Goal: Task Accomplishment & Management: Complete application form

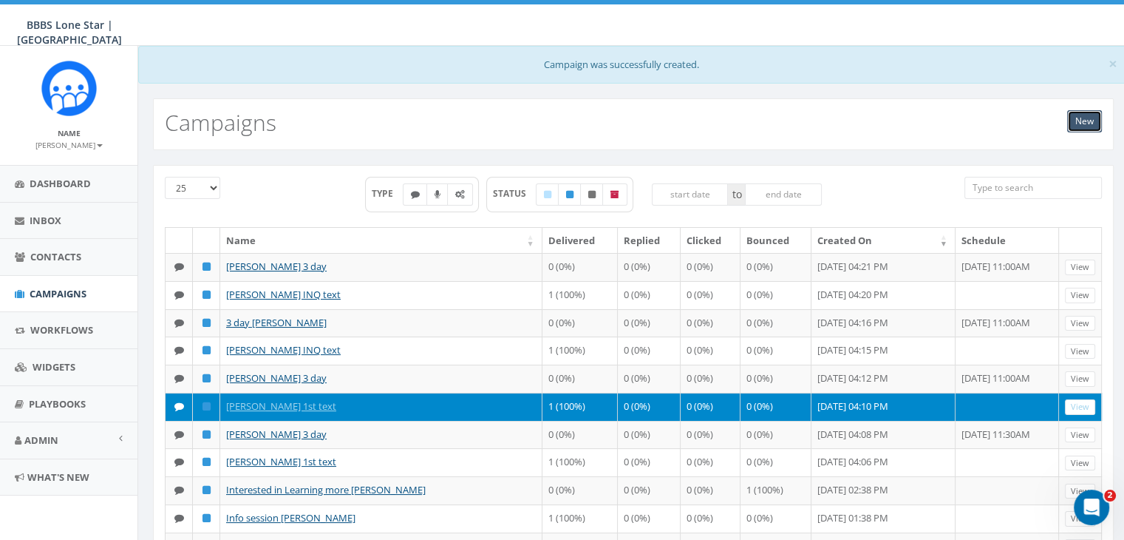
click at [1089, 118] on link "New" at bounding box center [1084, 121] width 35 height 22
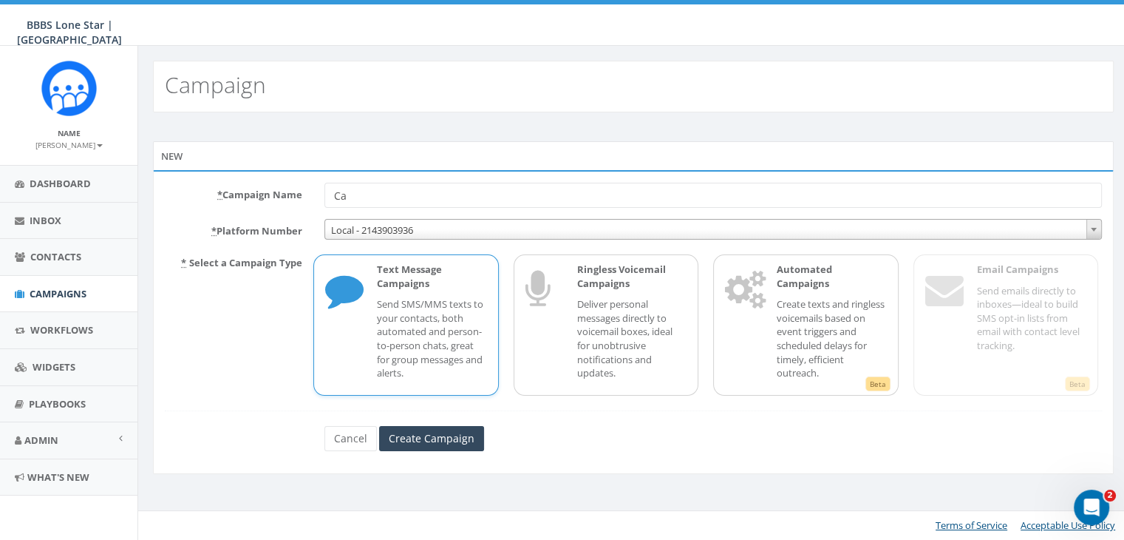
type input "C"
type input "One week follow up [PERSON_NAME]"
drag, startPoint x: 473, startPoint y: 328, endPoint x: 469, endPoint y: 341, distance: 14.0
click at [472, 328] on p "Send SMS/MMS texts to your contacts, both automated and person-to-person chats,…" at bounding box center [431, 338] width 109 height 82
click at [458, 432] on input "Create Campaign" at bounding box center [431, 438] width 105 height 25
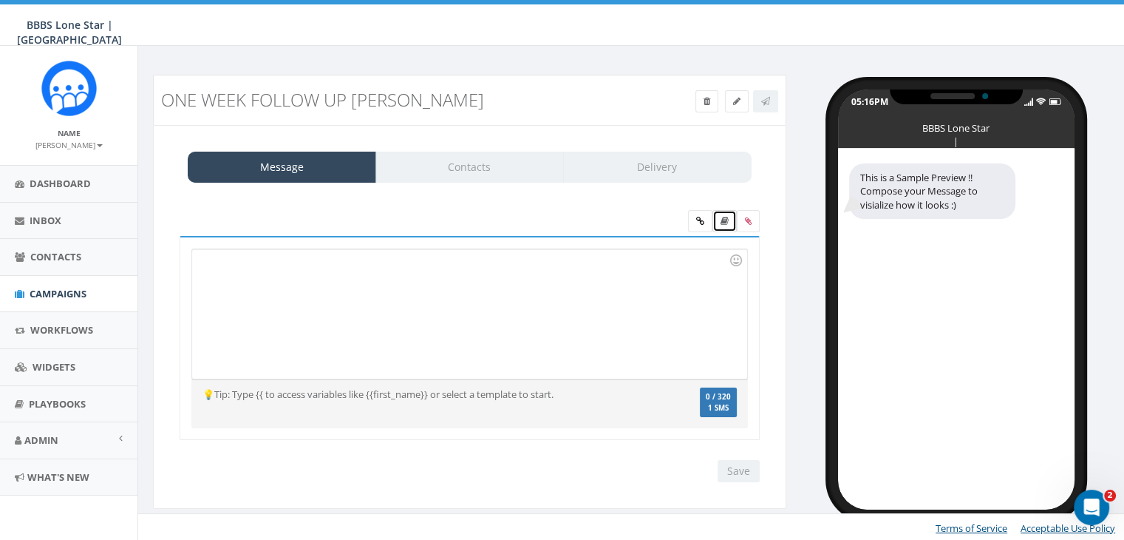
click at [724, 218] on icon at bounding box center [725, 221] width 8 height 9
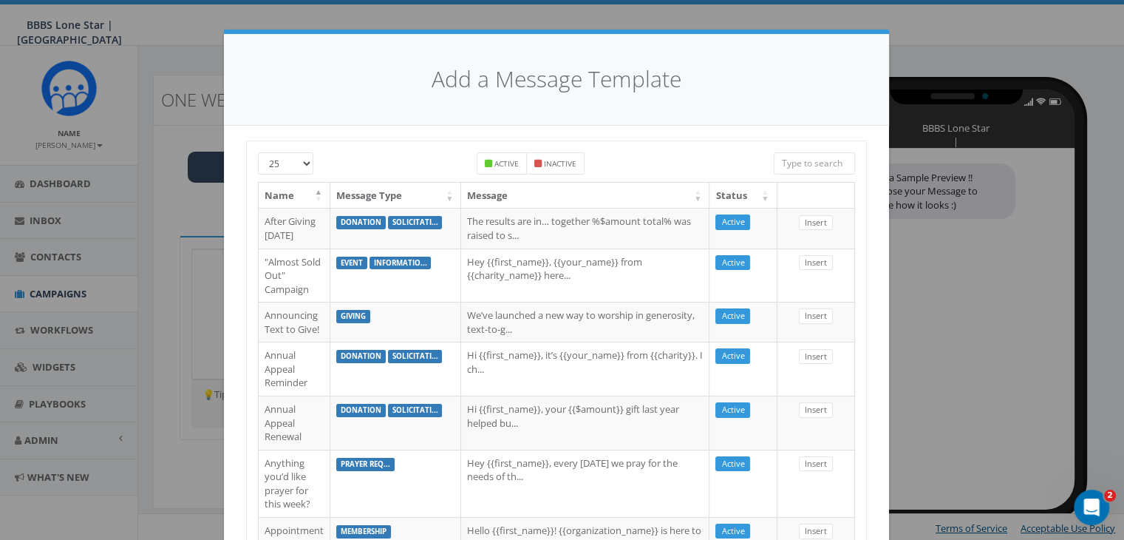
click at [818, 161] on input "search" at bounding box center [814, 163] width 81 height 22
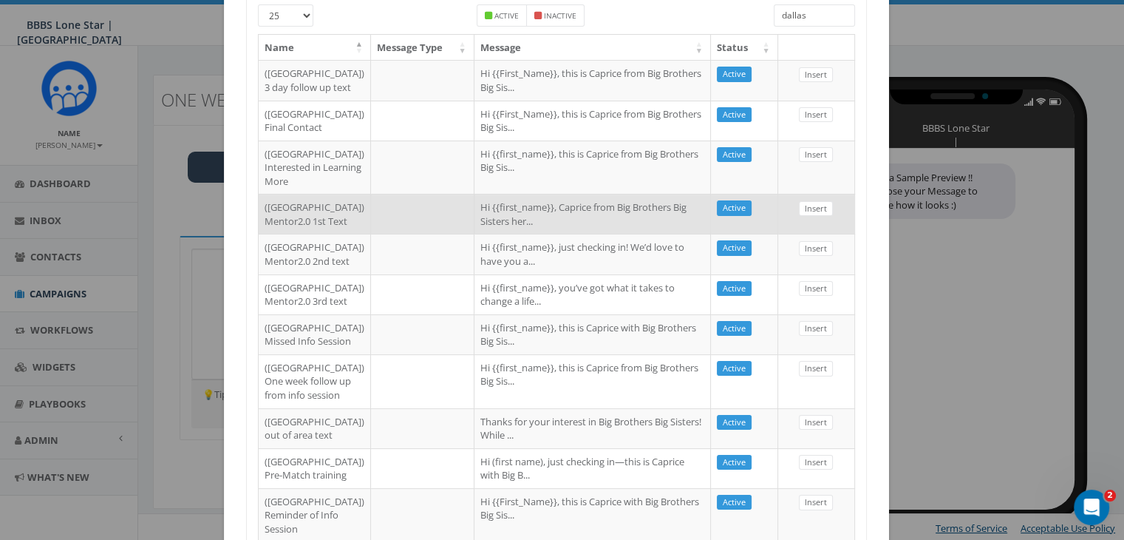
scroll to position [222, 0]
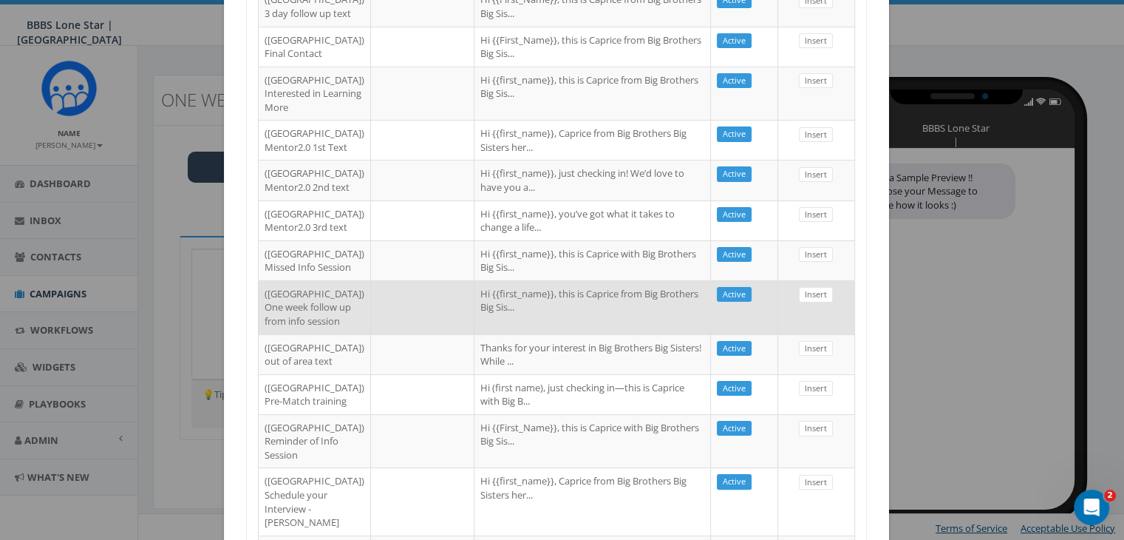
type input "dallas"
click at [475, 334] on td "Hi {{first_name}}, this is Caprice from Big Brothers Big Sis..." at bounding box center [593, 307] width 237 height 54
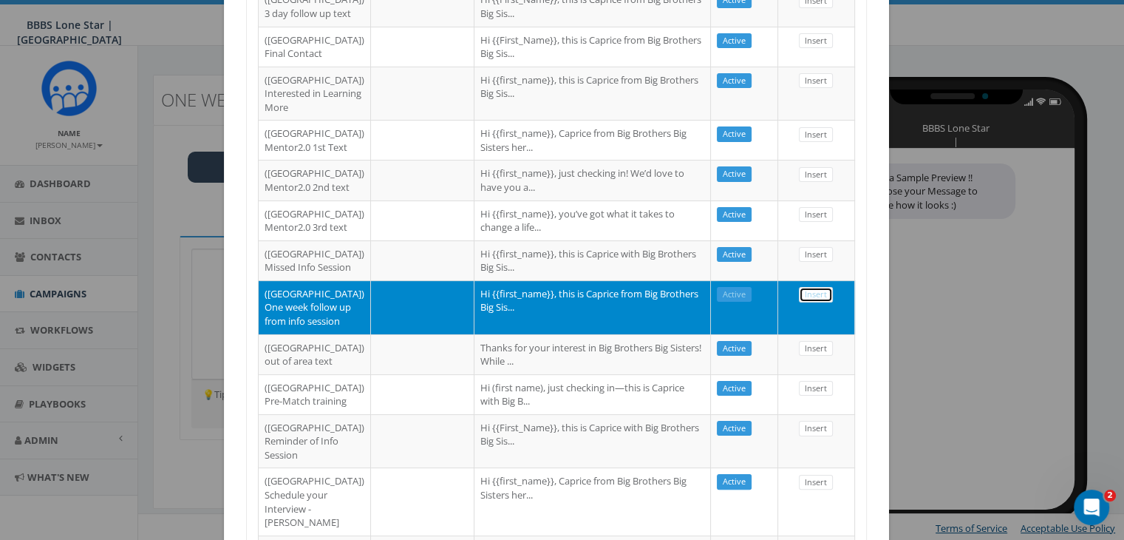
click at [799, 302] on link "Insert" at bounding box center [816, 295] width 34 height 16
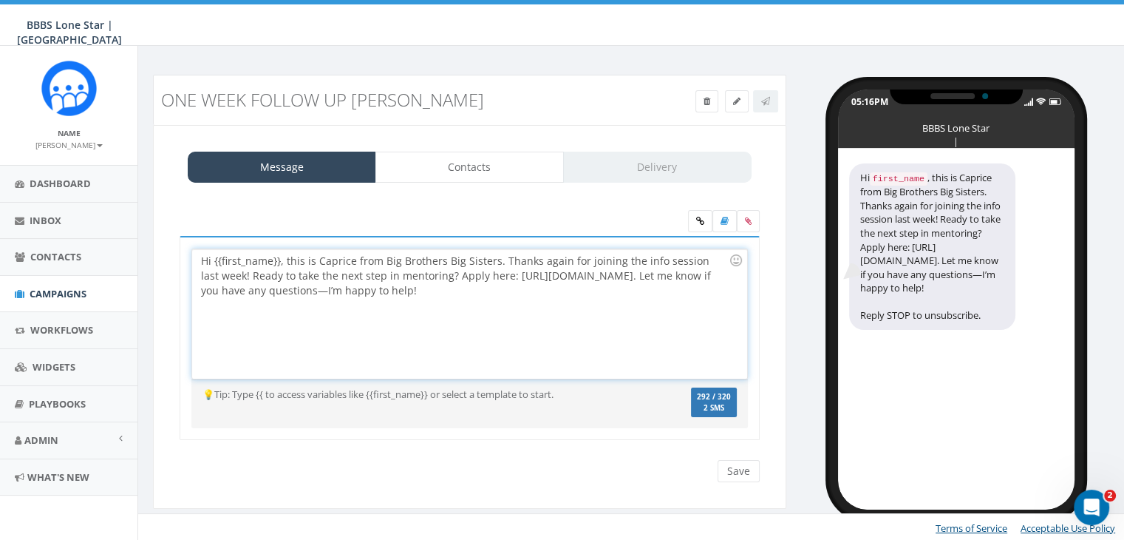
click at [279, 261] on div "Hi {{first_name}}, this is Caprice from Big Brothers Big Sisters. Thanks again …" at bounding box center [469, 313] width 554 height 129
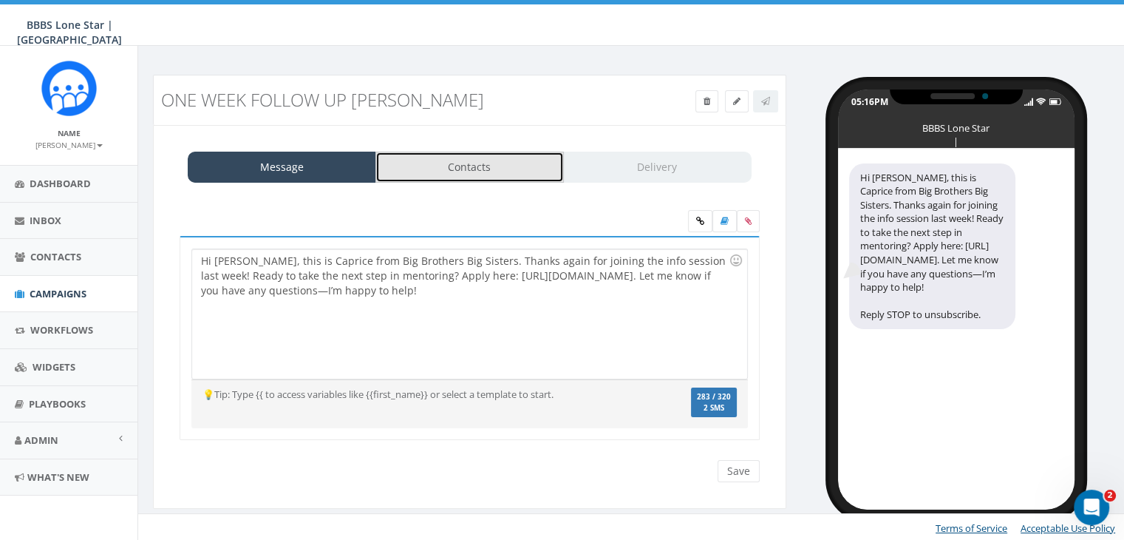
click at [541, 167] on link "Contacts" at bounding box center [469, 167] width 188 height 31
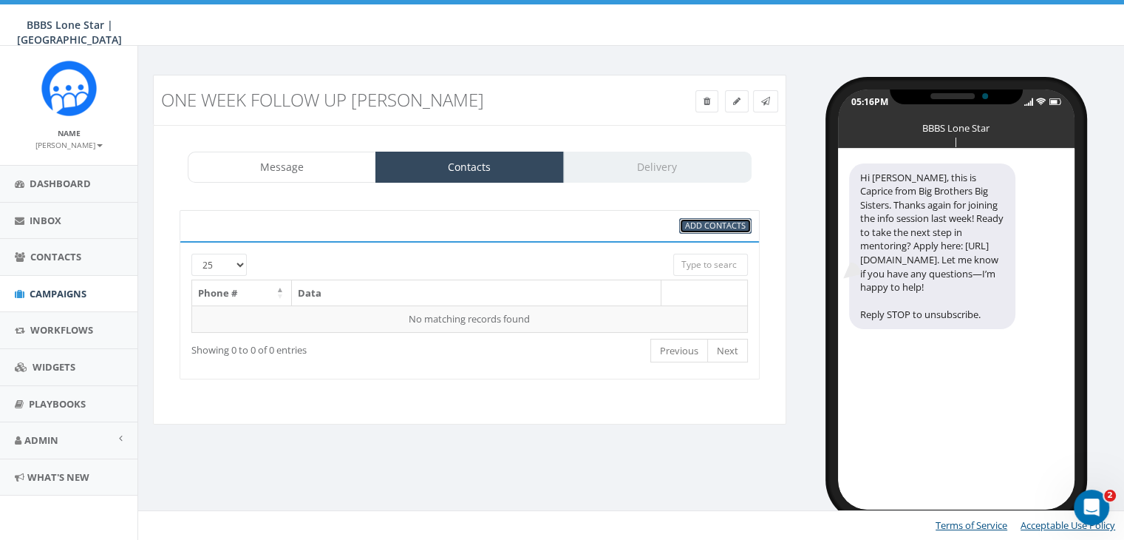
click at [683, 224] on link "Add Contacts" at bounding box center [715, 226] width 72 height 16
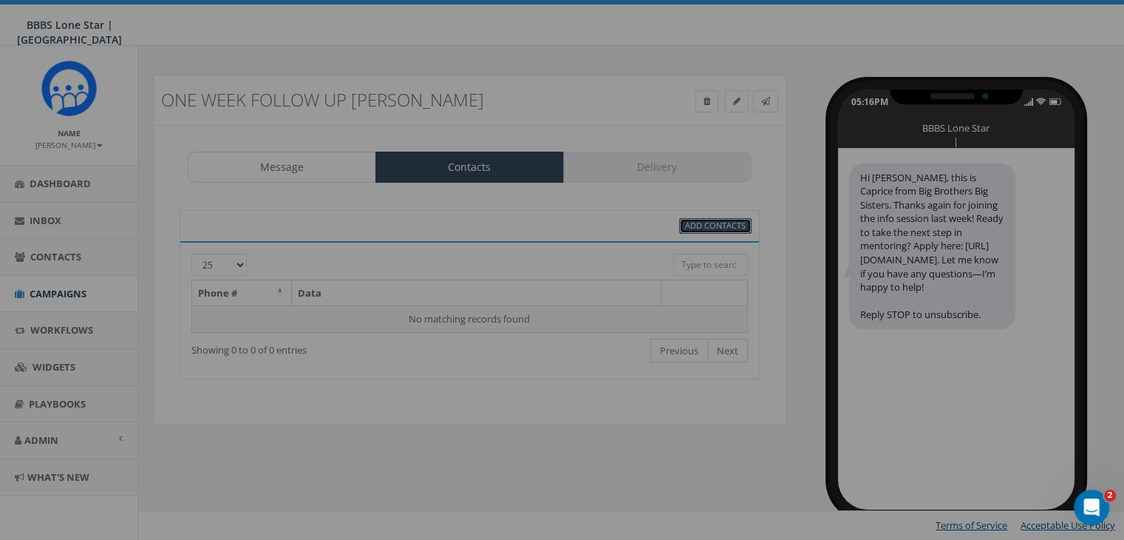
select select
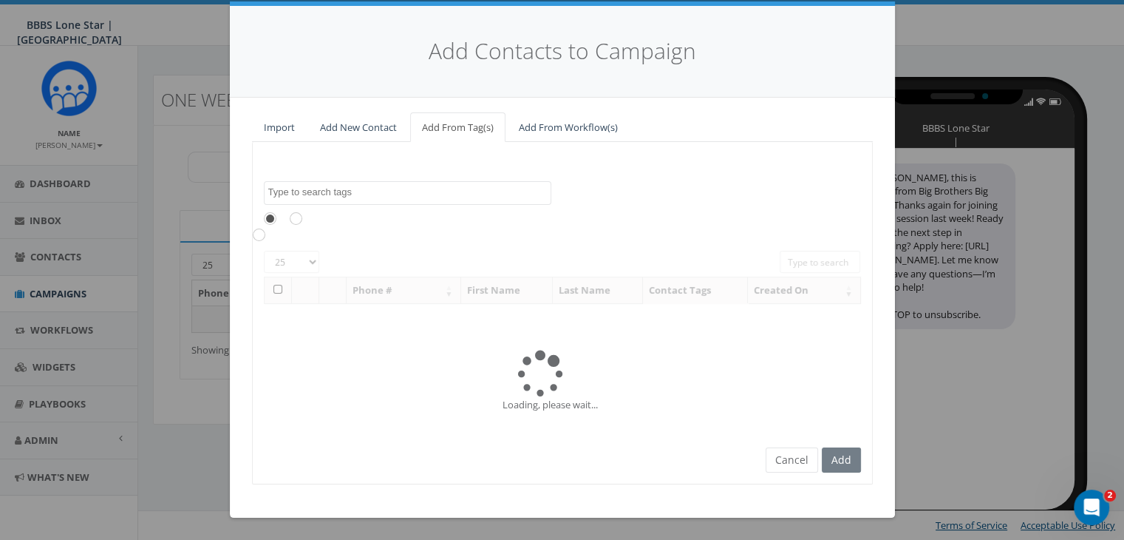
scroll to position [0, 0]
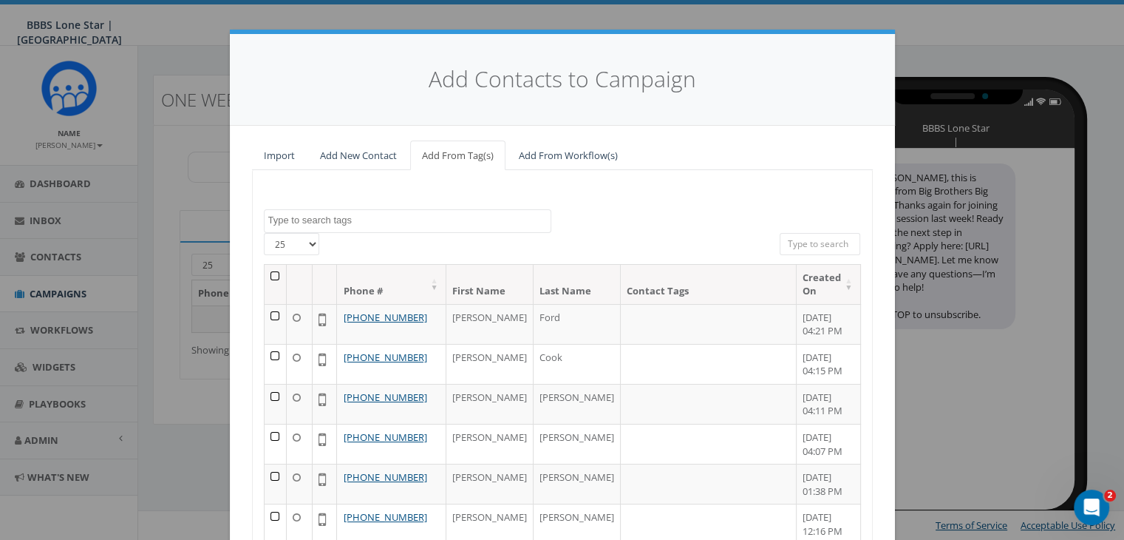
click at [789, 240] on input "search" at bounding box center [820, 244] width 81 height 22
paste input "682-336-1245"
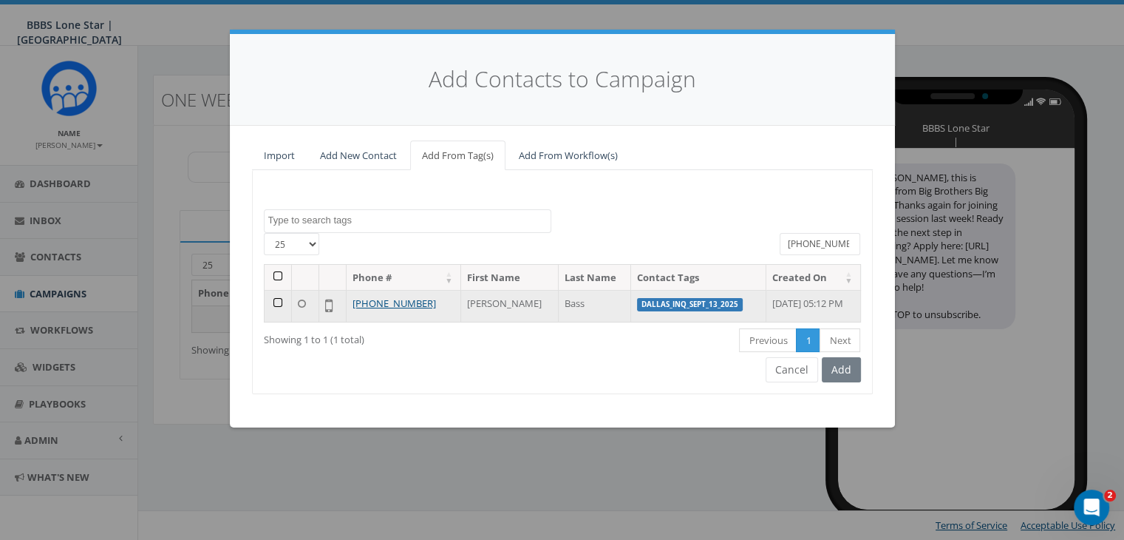
type input "682-336-1245"
click at [277, 300] on td at bounding box center [278, 306] width 27 height 32
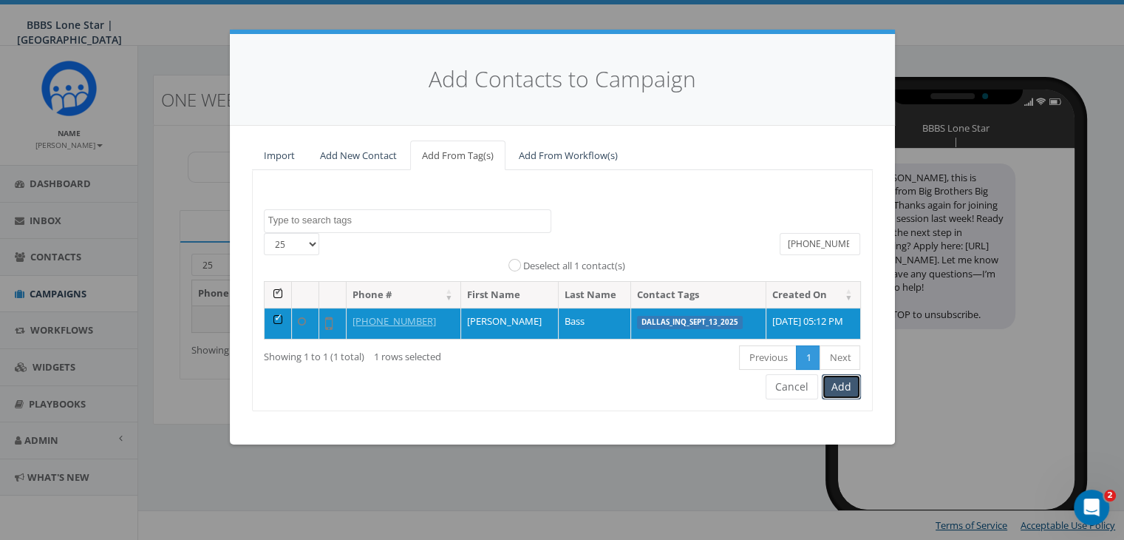
click at [844, 387] on button "Add" at bounding box center [841, 386] width 39 height 25
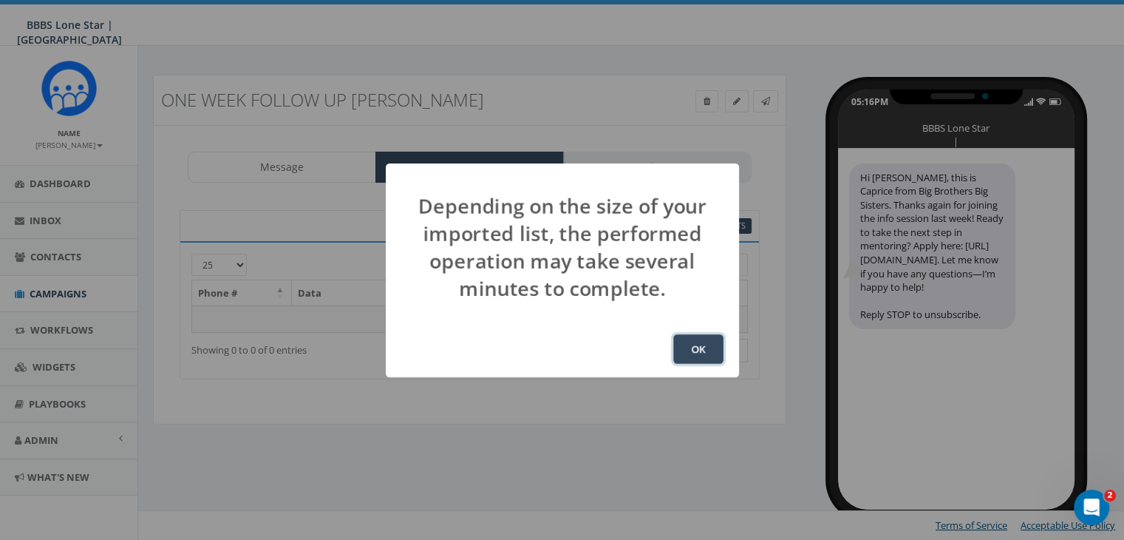
click at [684, 347] on button "OK" at bounding box center [698, 349] width 50 height 30
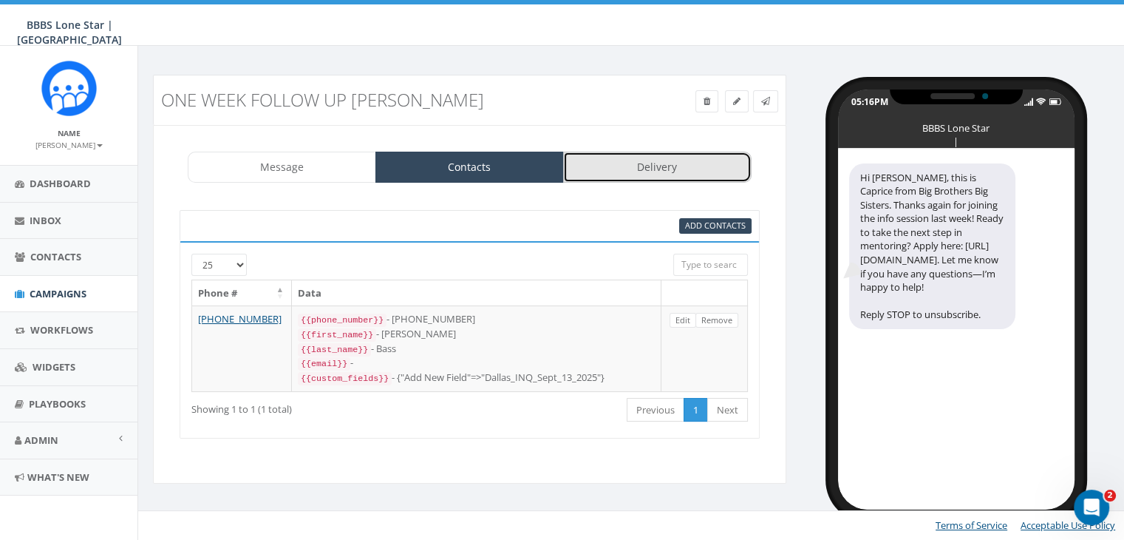
click at [639, 160] on link "Delivery" at bounding box center [657, 167] width 188 height 31
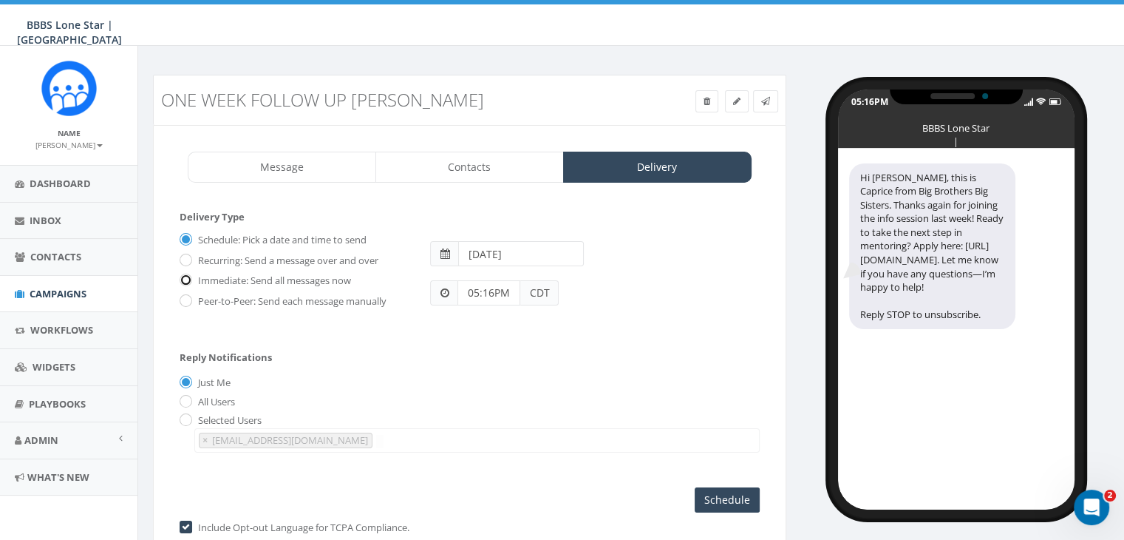
click at [183, 276] on input "Immediate: Send all messages now" at bounding box center [185, 281] width 10 height 10
radio input "true"
click at [713, 495] on input "Send Now" at bounding box center [724, 499] width 69 height 25
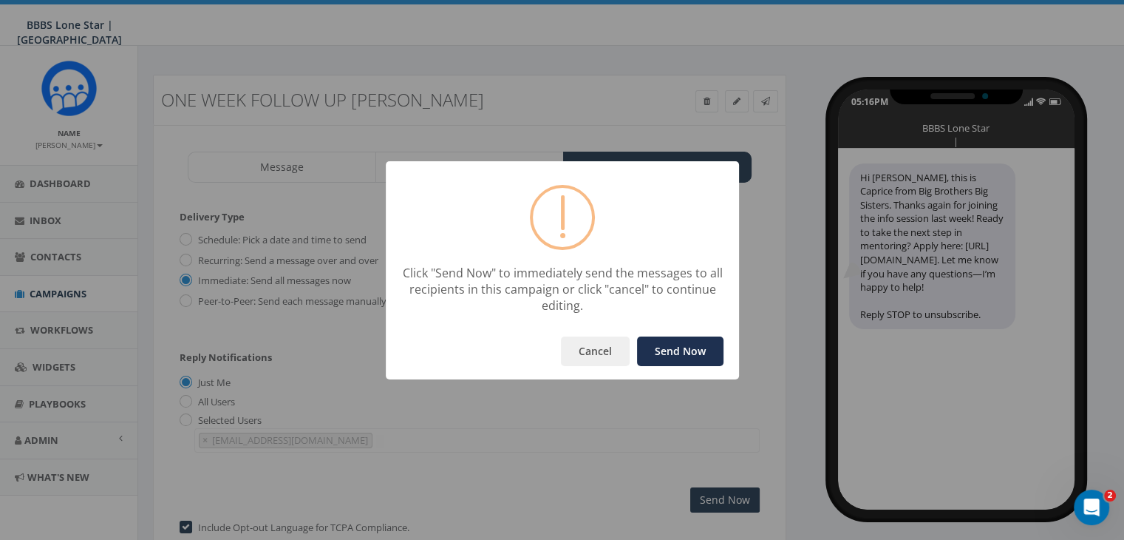
click at [668, 350] on button "Send Now" at bounding box center [680, 351] width 86 height 30
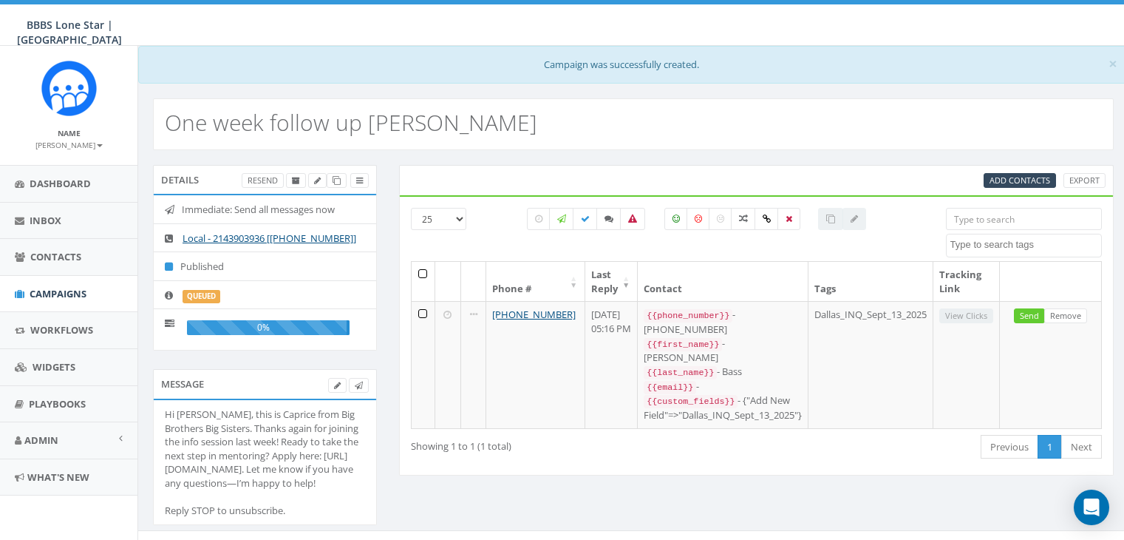
select select
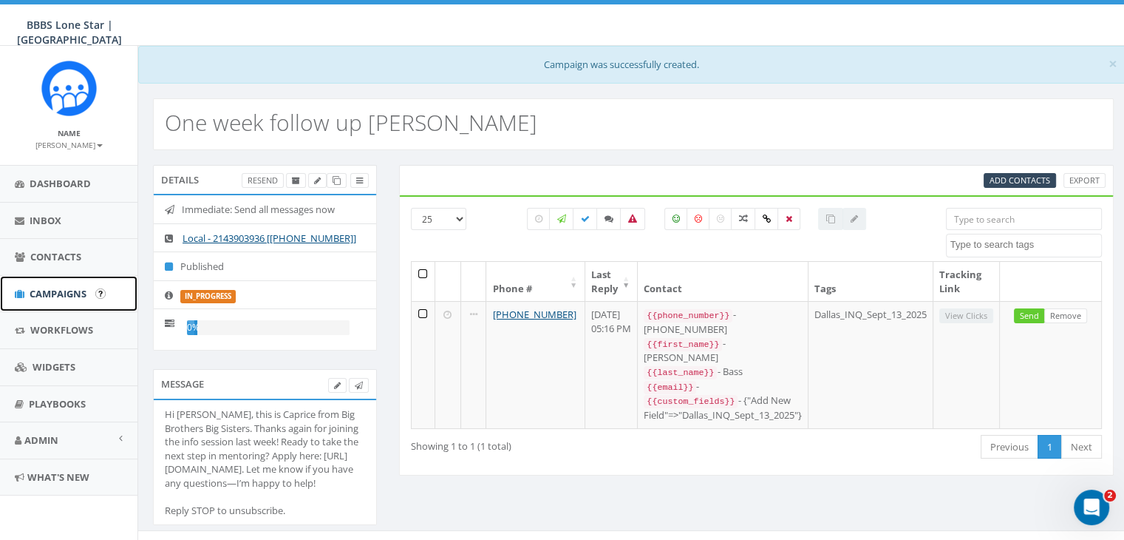
click at [38, 287] on span "Campaigns" at bounding box center [58, 293] width 57 height 13
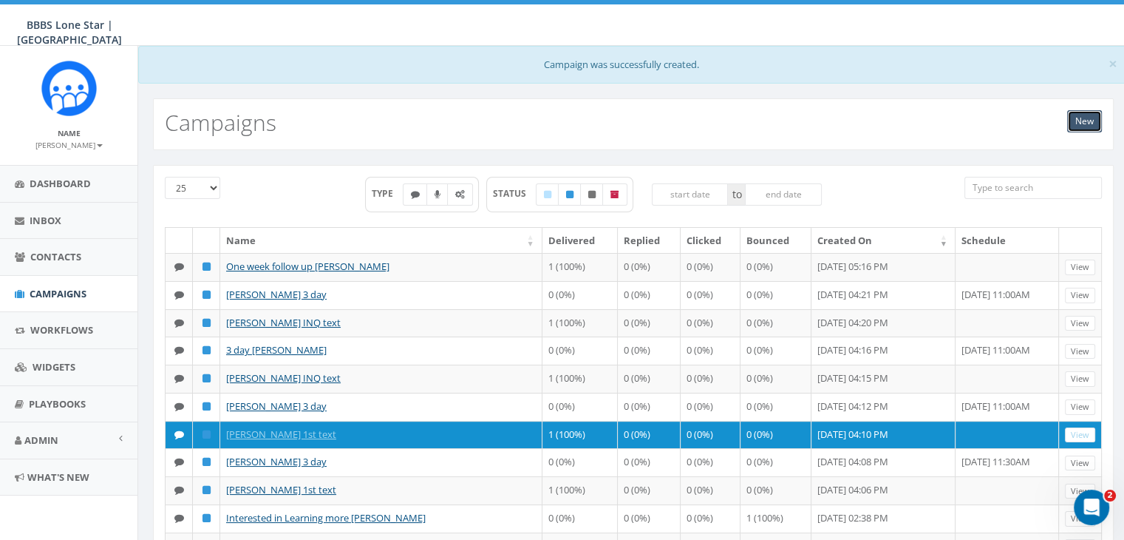
click at [1088, 116] on link "New" at bounding box center [1084, 121] width 35 height 22
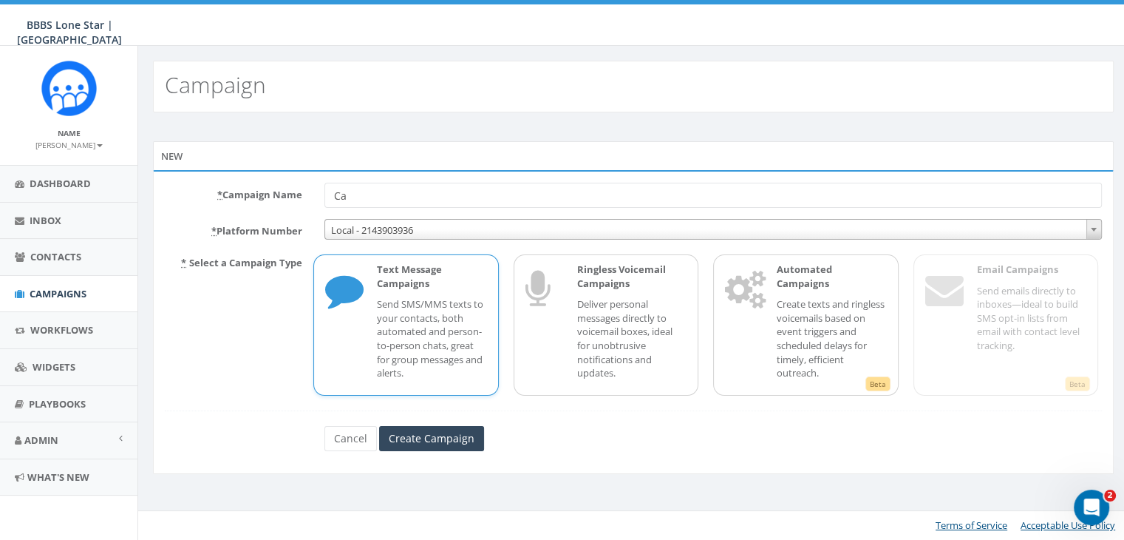
type input "C"
type input "1 wk follow up [PERSON_NAME]"
click at [438, 432] on input "Create Campaign" at bounding box center [431, 438] width 105 height 25
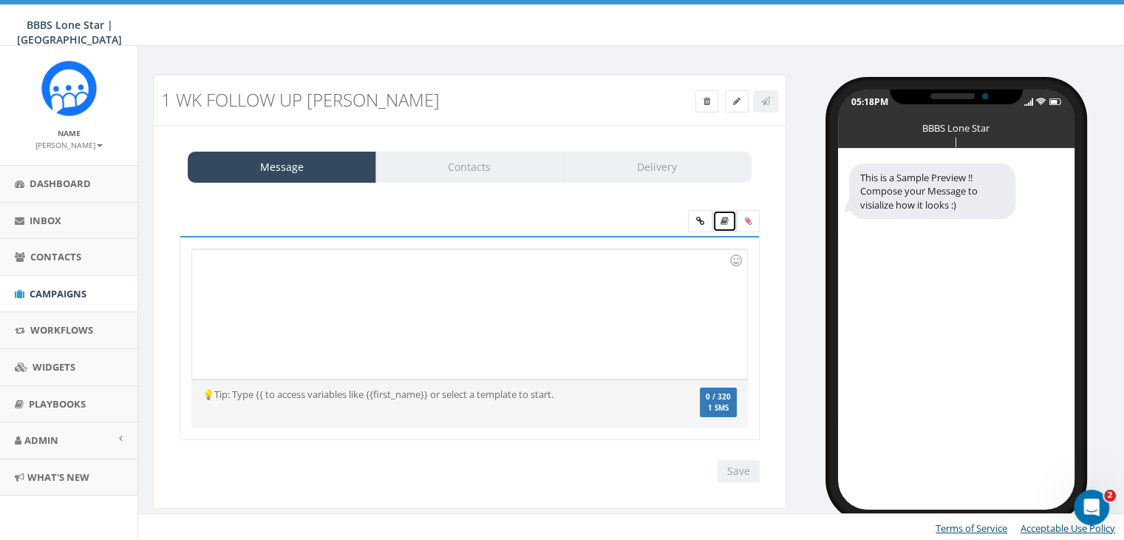
click at [723, 224] on icon at bounding box center [725, 221] width 8 height 9
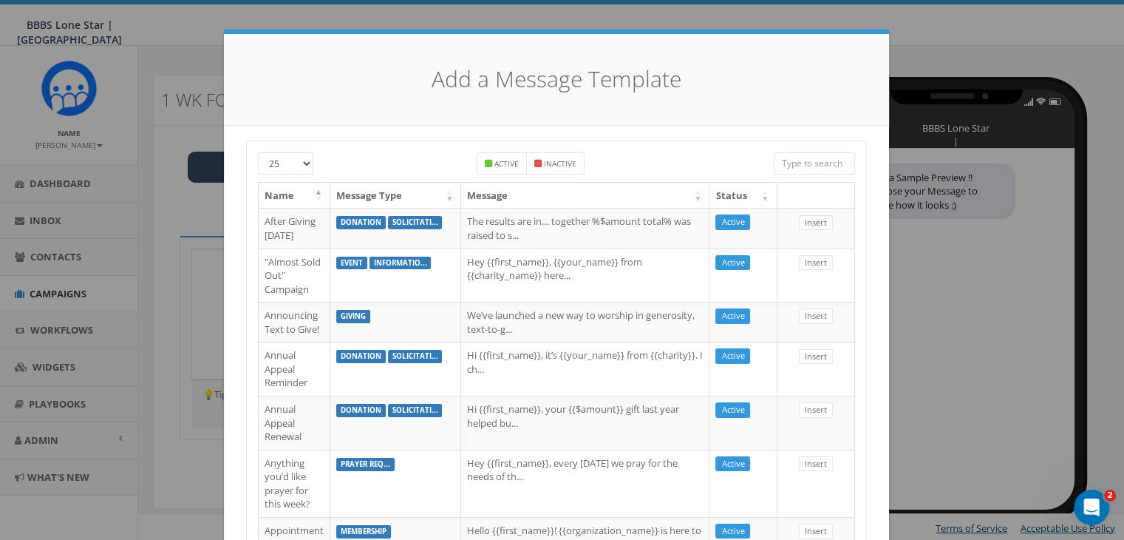
click at [791, 163] on input "search" at bounding box center [814, 163] width 81 height 22
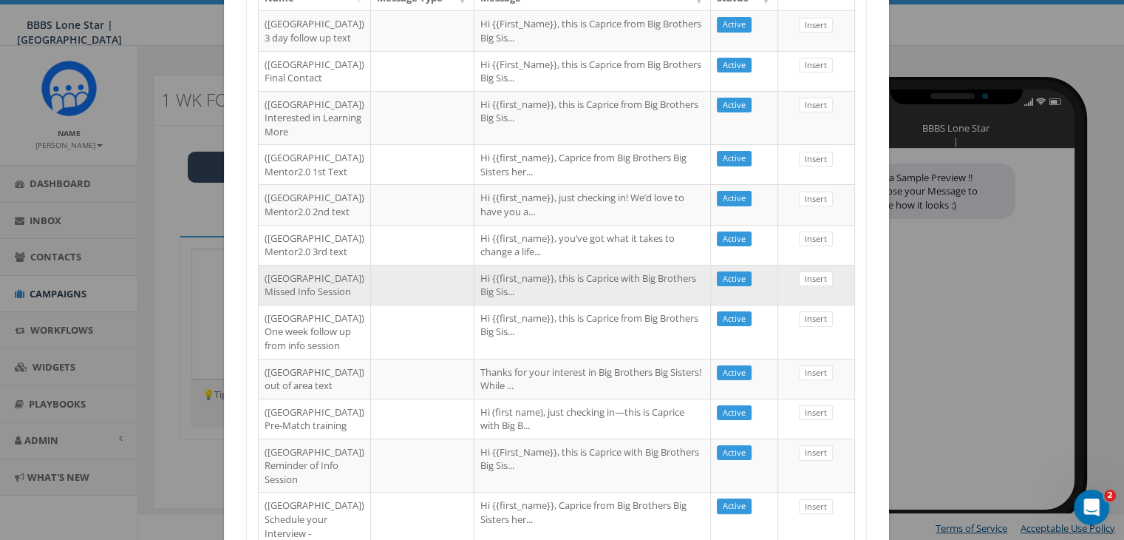
scroll to position [296, 0]
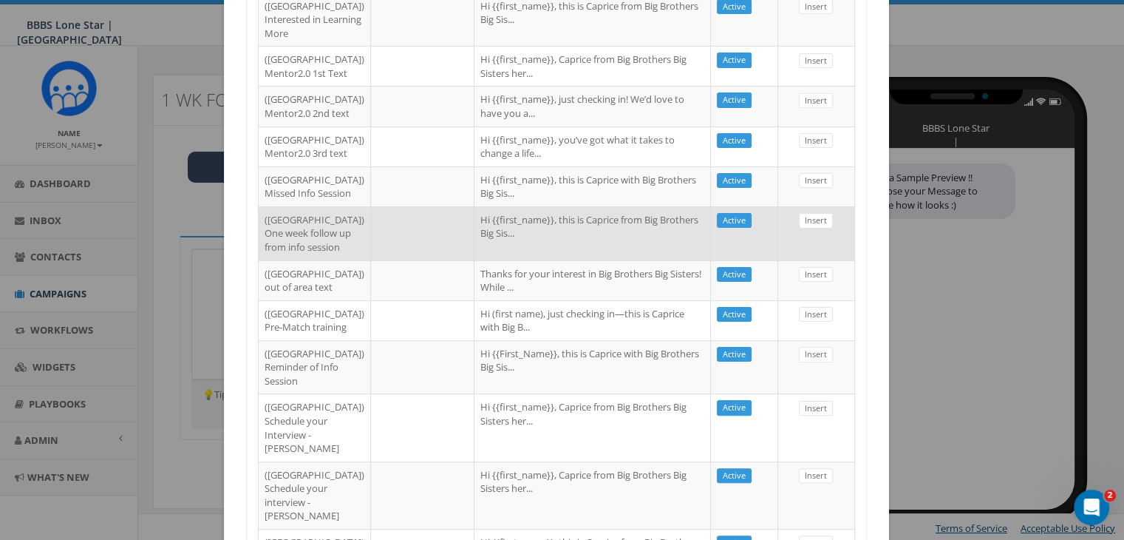
type input "Dallas"
click at [529, 260] on td "Hi {{first_name}}, this is Caprice from Big Brothers Big Sis..." at bounding box center [593, 233] width 237 height 54
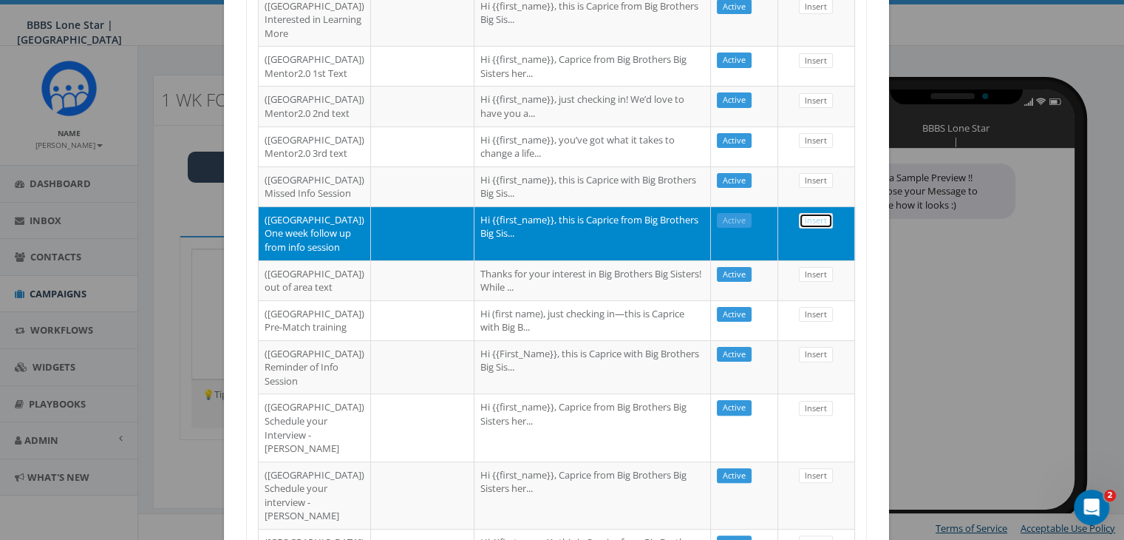
click at [799, 228] on link "Insert" at bounding box center [816, 221] width 34 height 16
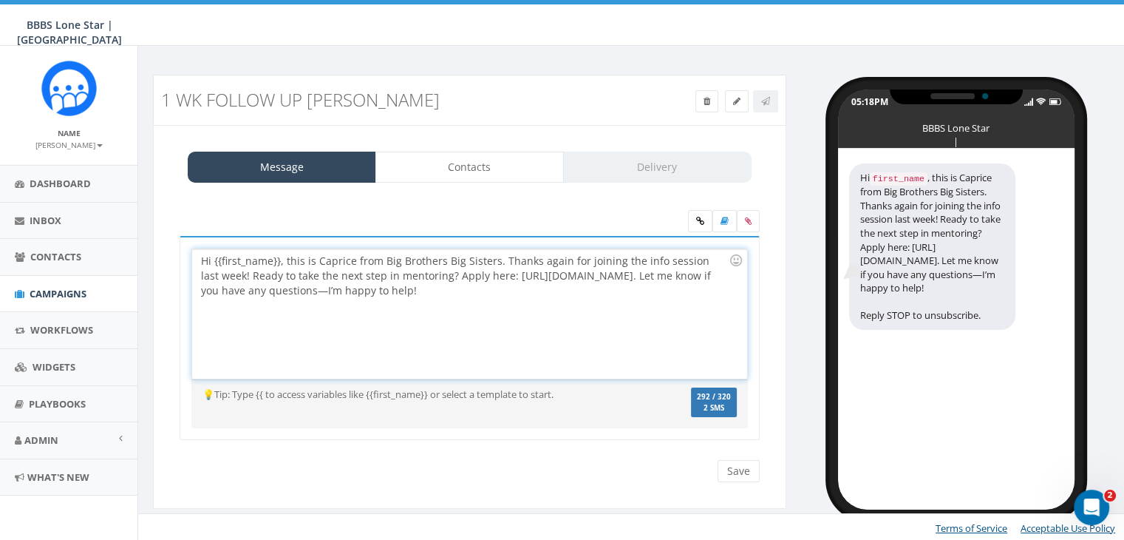
click at [278, 262] on div "Hi {{first_name}}, this is Caprice from Big Brothers Big Sisters. Thanks again …" at bounding box center [469, 313] width 554 height 129
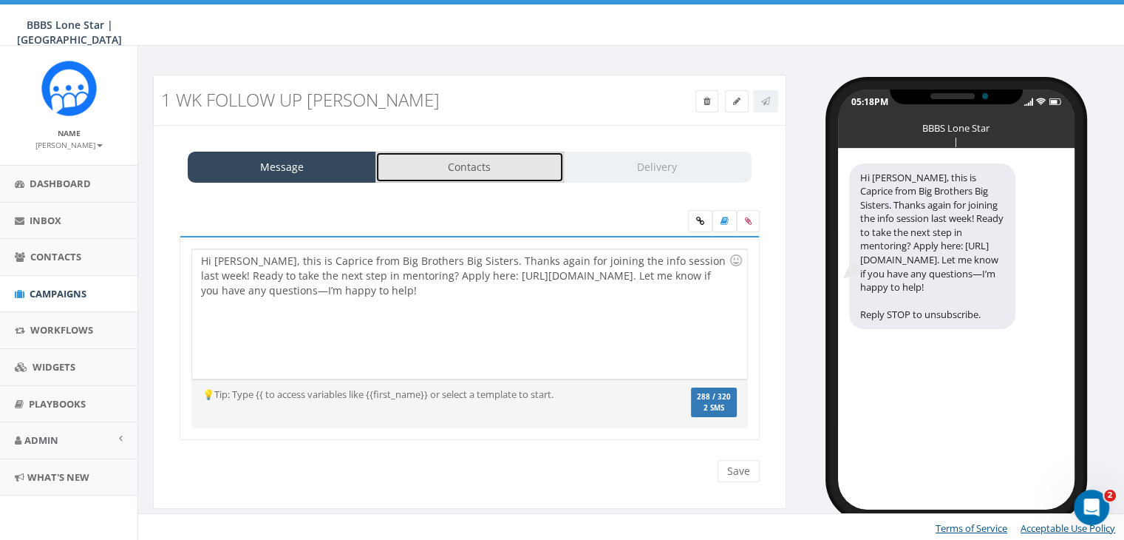
click at [526, 173] on link "Contacts" at bounding box center [469, 167] width 188 height 31
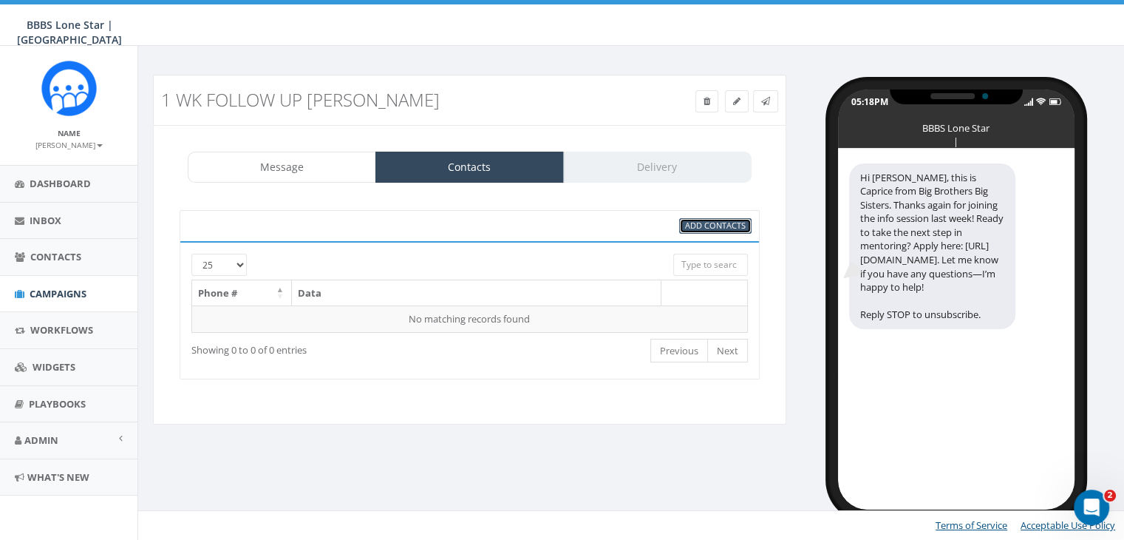
click at [724, 225] on span "Add Contacts" at bounding box center [715, 225] width 61 height 11
select select
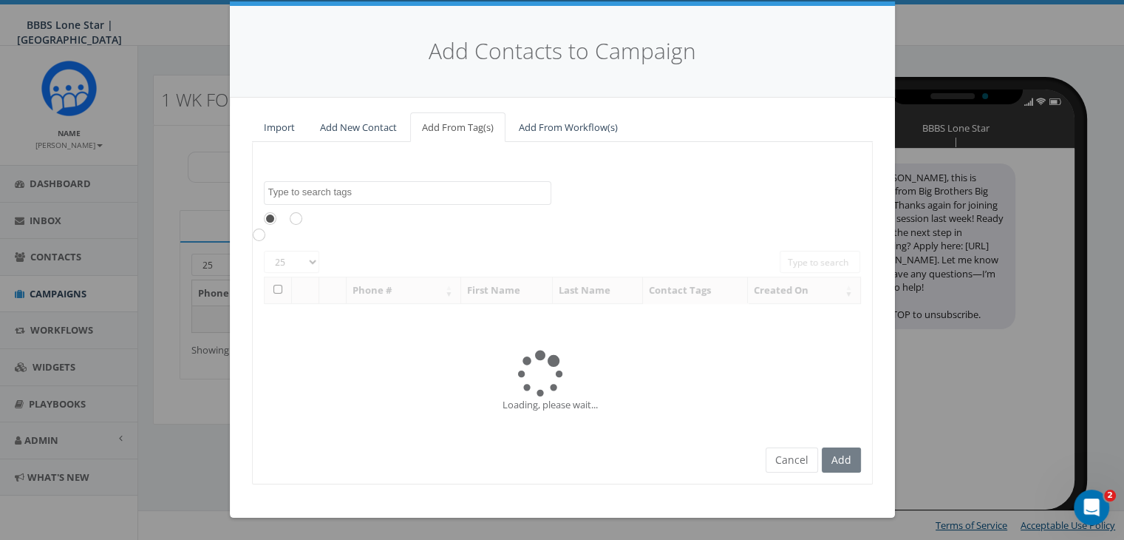
scroll to position [0, 0]
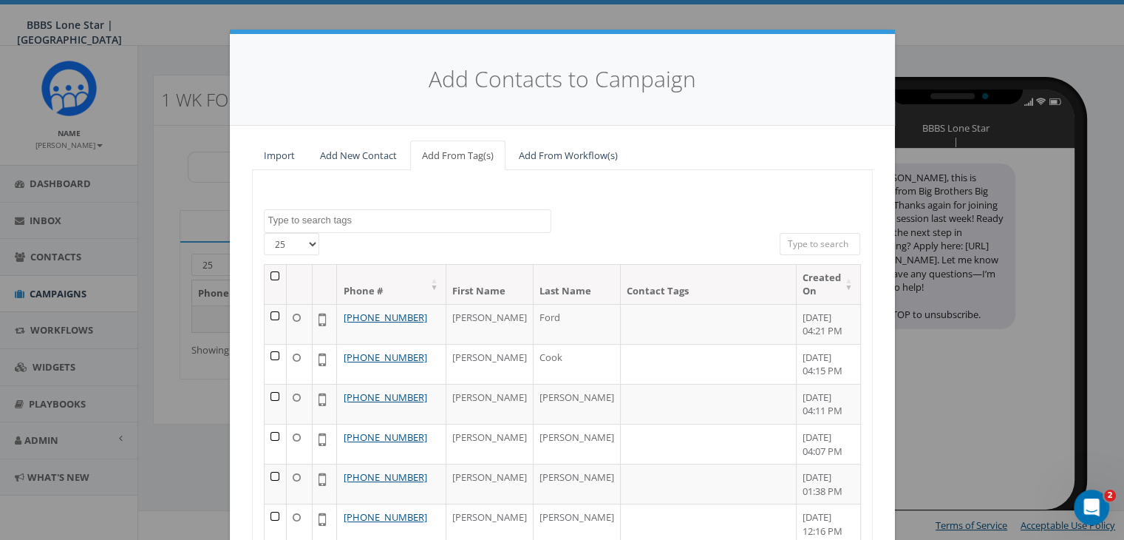
click at [788, 242] on input "search" at bounding box center [820, 244] width 81 height 22
paste input "210-842-5165"
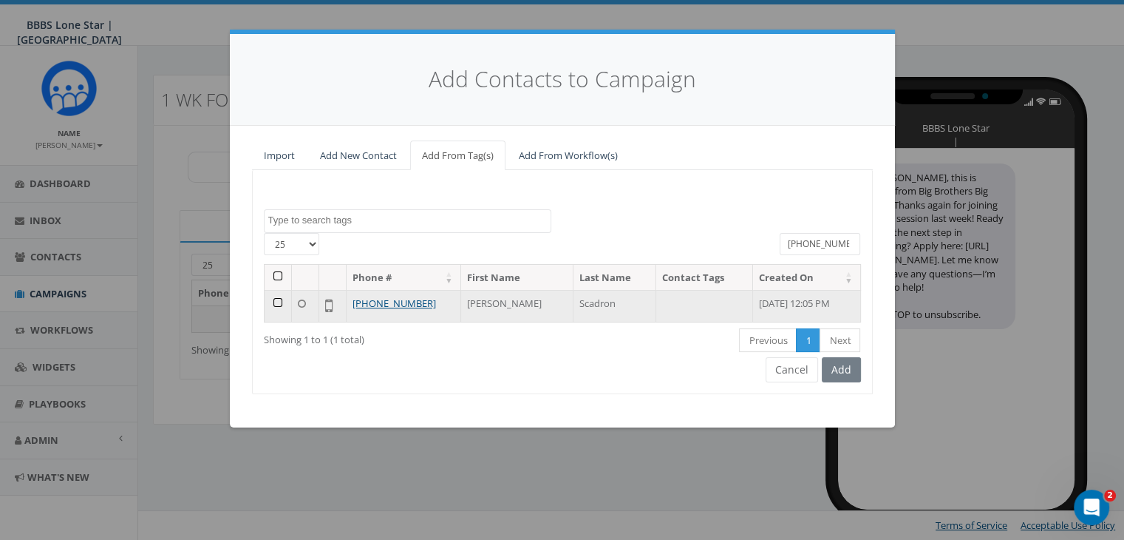
type input "210-842-5165"
click at [277, 302] on td at bounding box center [278, 306] width 27 height 32
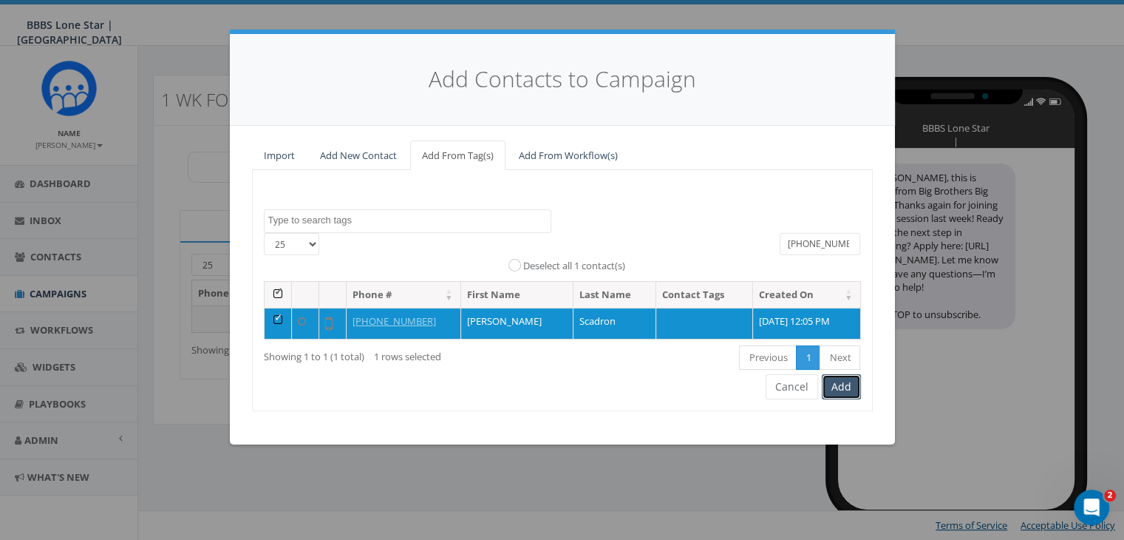
click at [849, 385] on button "Add" at bounding box center [841, 386] width 39 height 25
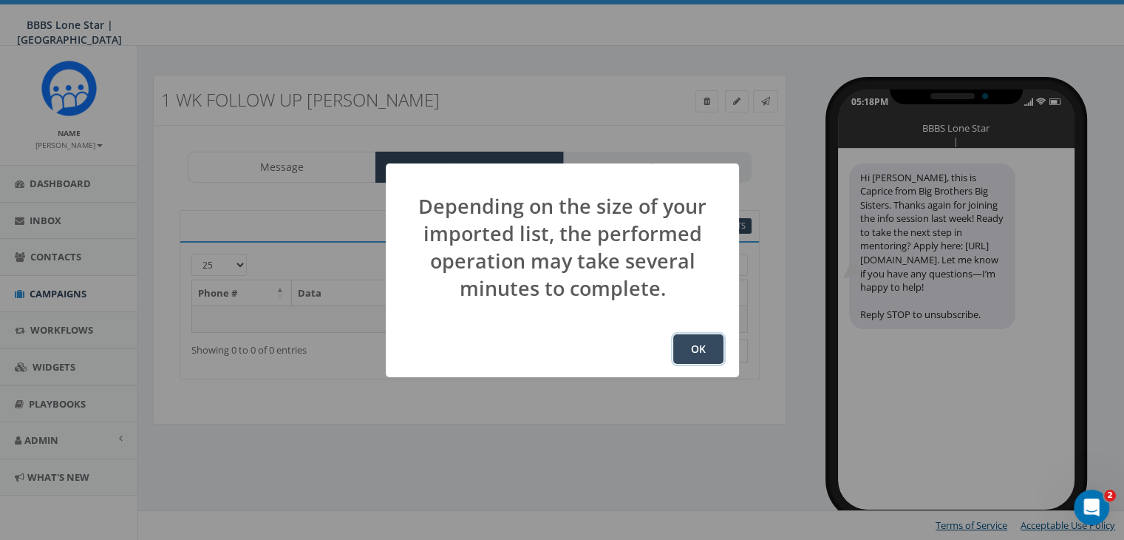
click at [690, 344] on button "OK" at bounding box center [698, 349] width 50 height 30
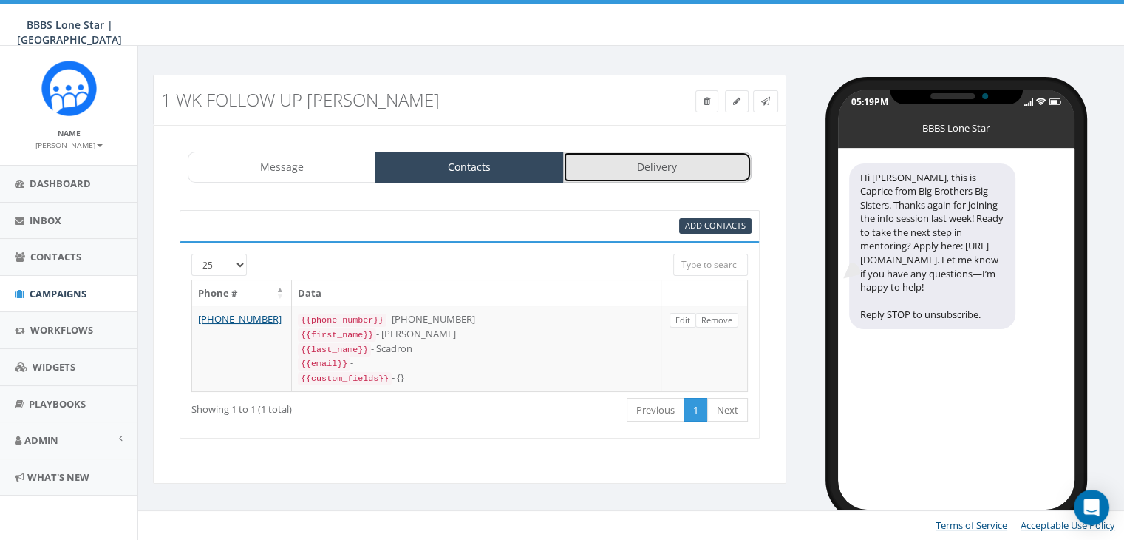
click at [648, 166] on link "Delivery" at bounding box center [657, 167] width 188 height 31
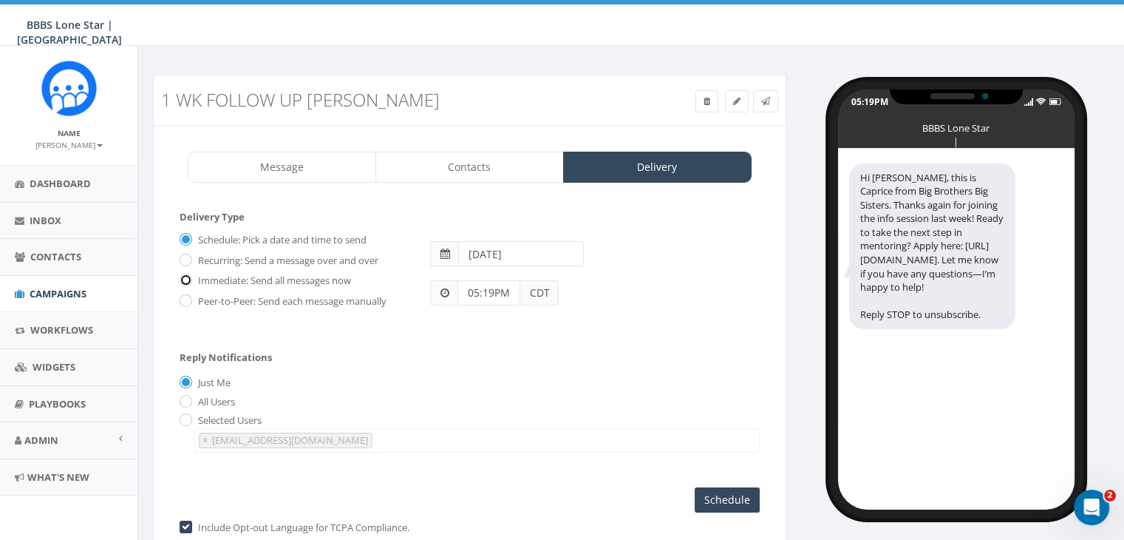
click at [185, 276] on input "Immediate: Send all messages now" at bounding box center [185, 281] width 10 height 10
radio input "true"
click at [740, 494] on input "Send Now" at bounding box center [724, 499] width 69 height 25
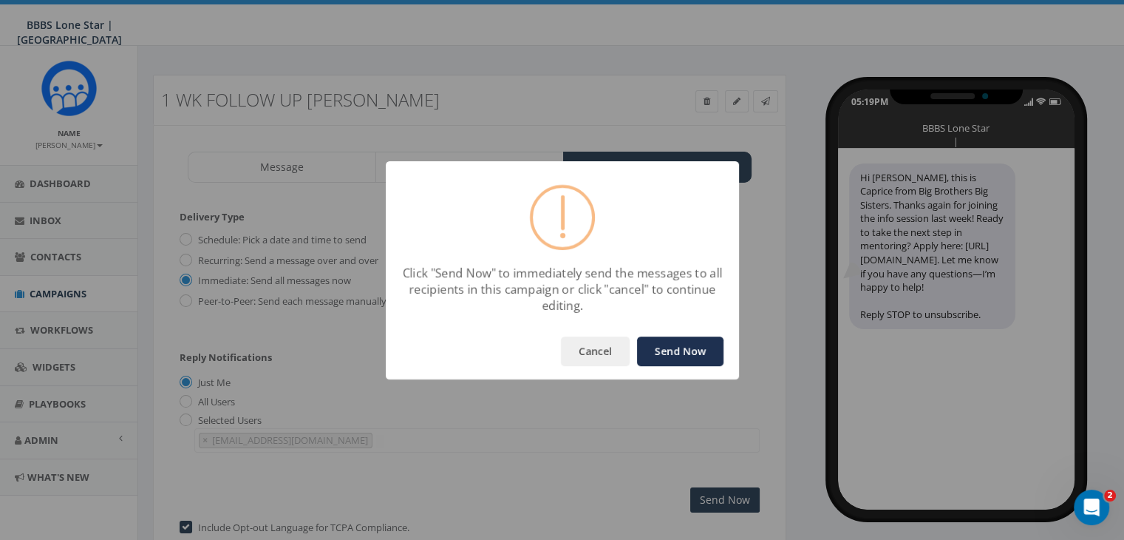
click at [683, 341] on button "Send Now" at bounding box center [680, 351] width 86 height 30
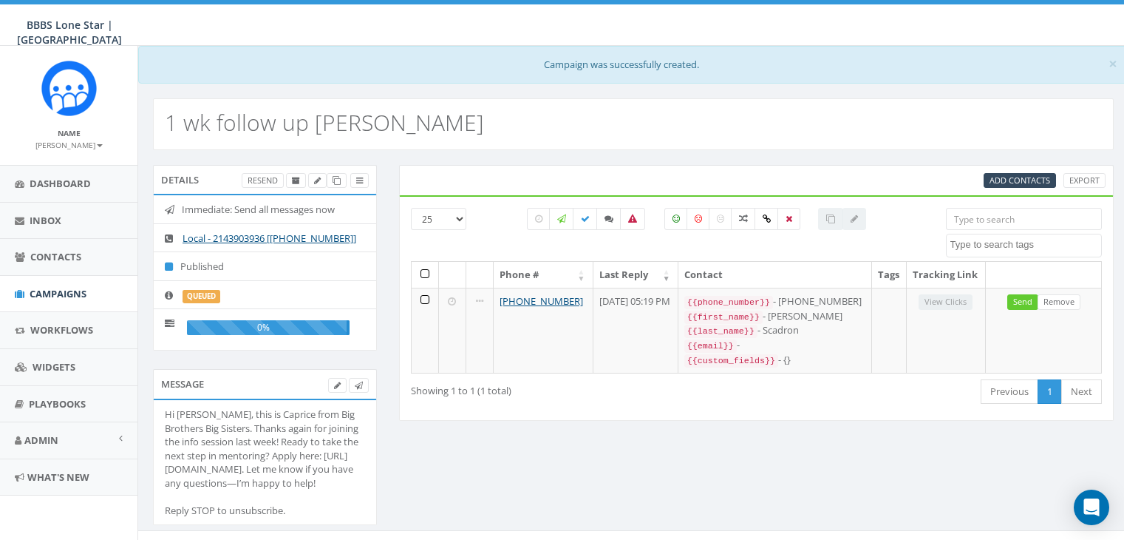
select select
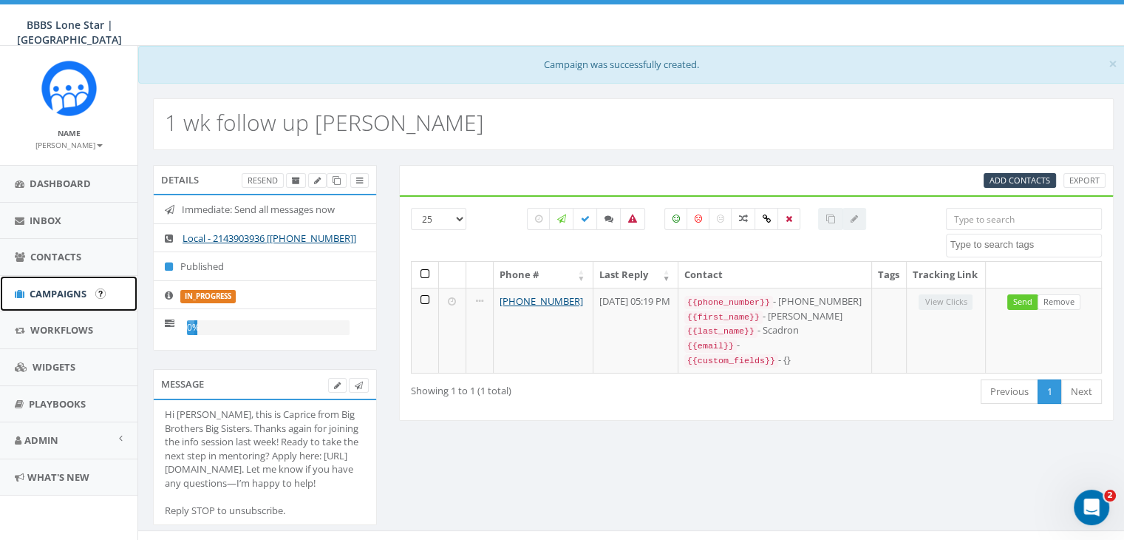
click at [42, 287] on span "Campaigns" at bounding box center [58, 293] width 57 height 13
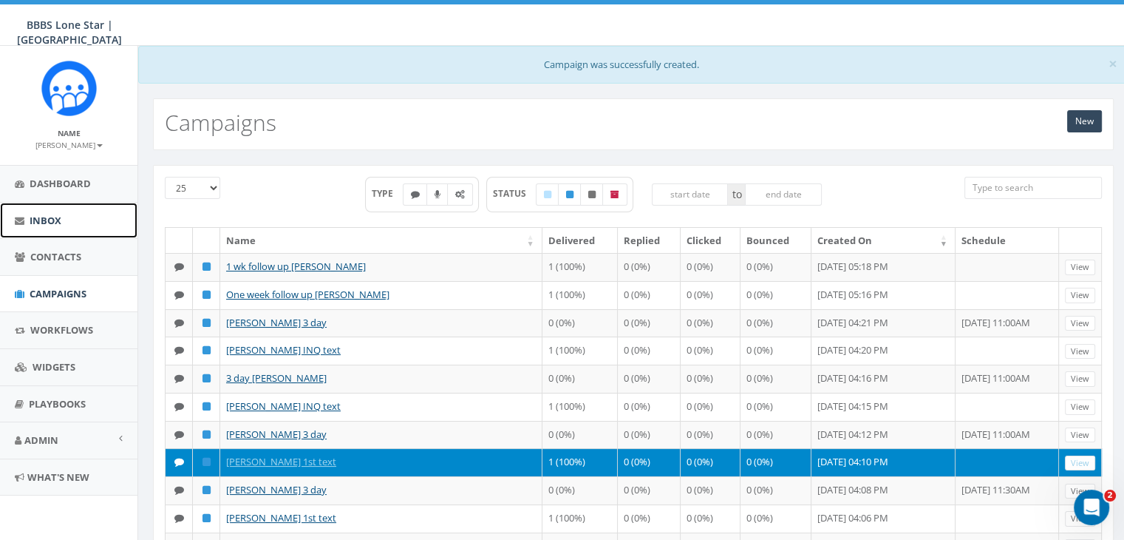
click at [44, 219] on span "Inbox" at bounding box center [46, 220] width 32 height 13
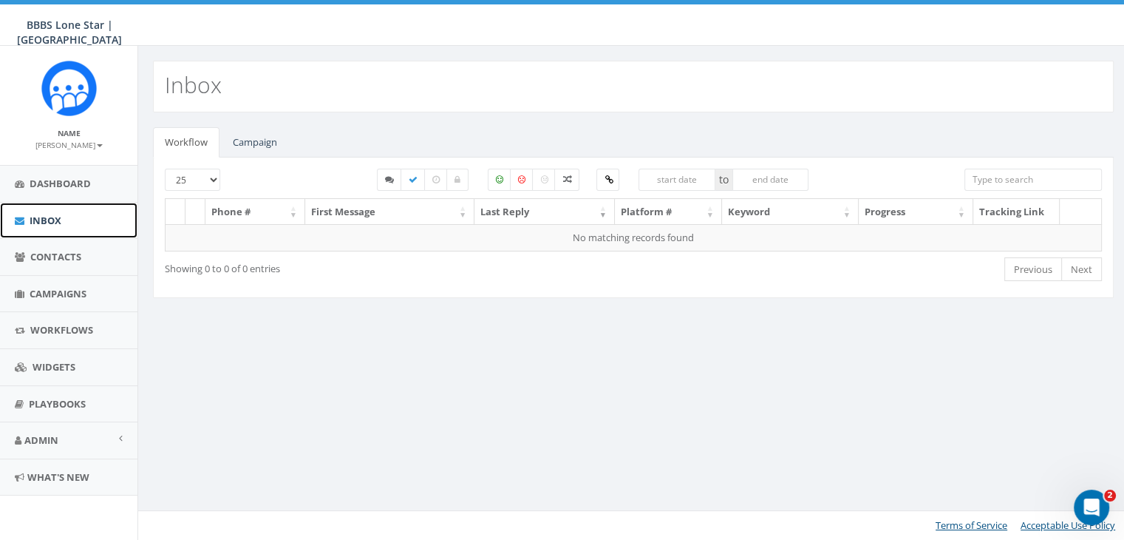
click at [44, 219] on span "Inbox" at bounding box center [46, 220] width 32 height 13
select select
click at [248, 135] on link "Campaign" at bounding box center [255, 142] width 68 height 30
